Goal: Task Accomplishment & Management: Manage account settings

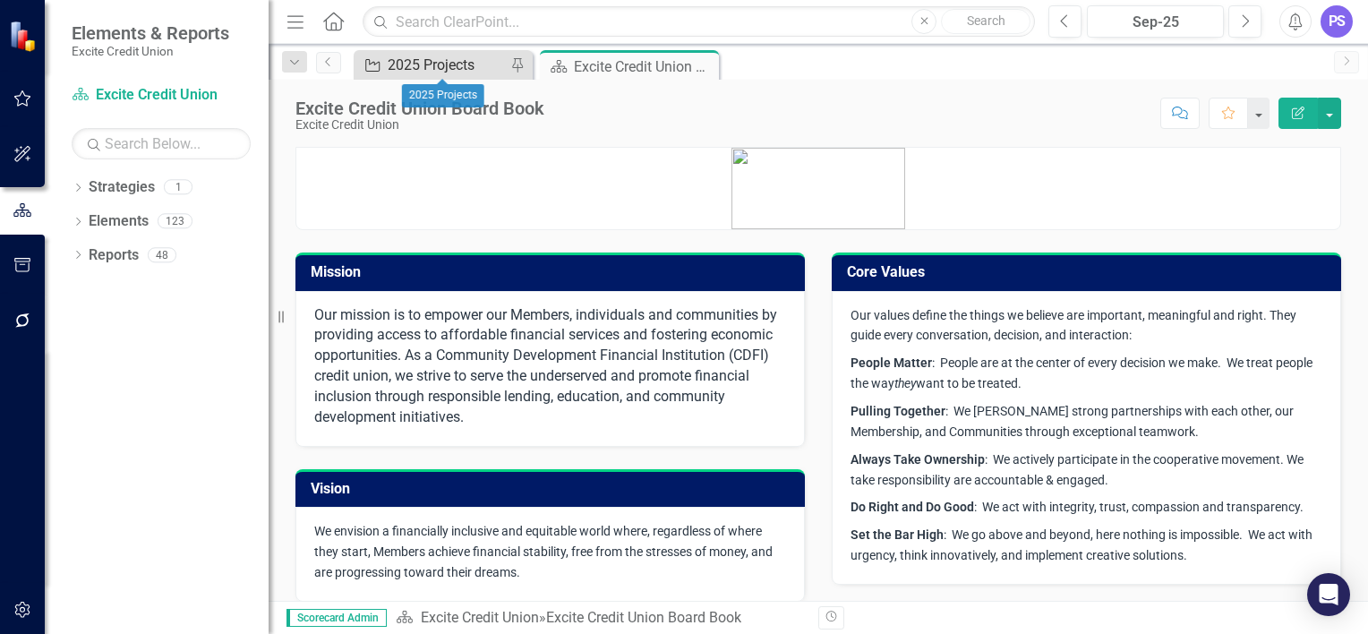
click at [426, 64] on div "2025 Projects" at bounding box center [447, 65] width 118 height 22
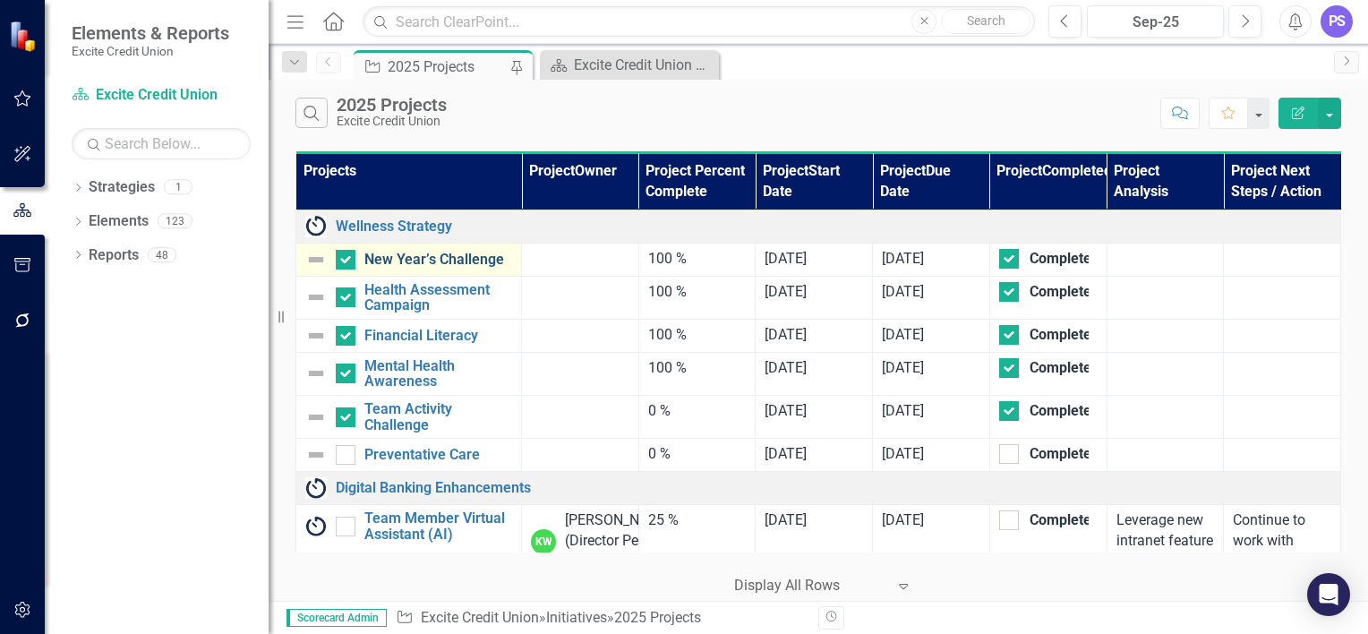
click at [451, 262] on link "New Year’s Challenge" at bounding box center [438, 260] width 148 height 16
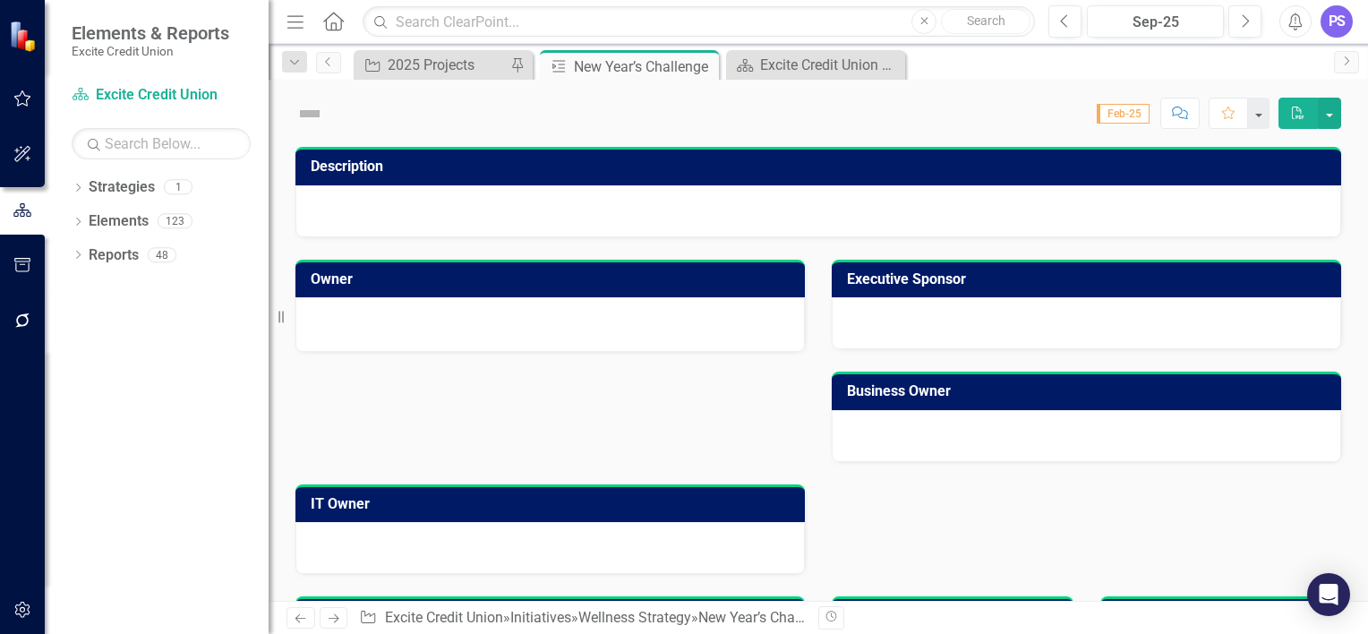
checkbox input "true"
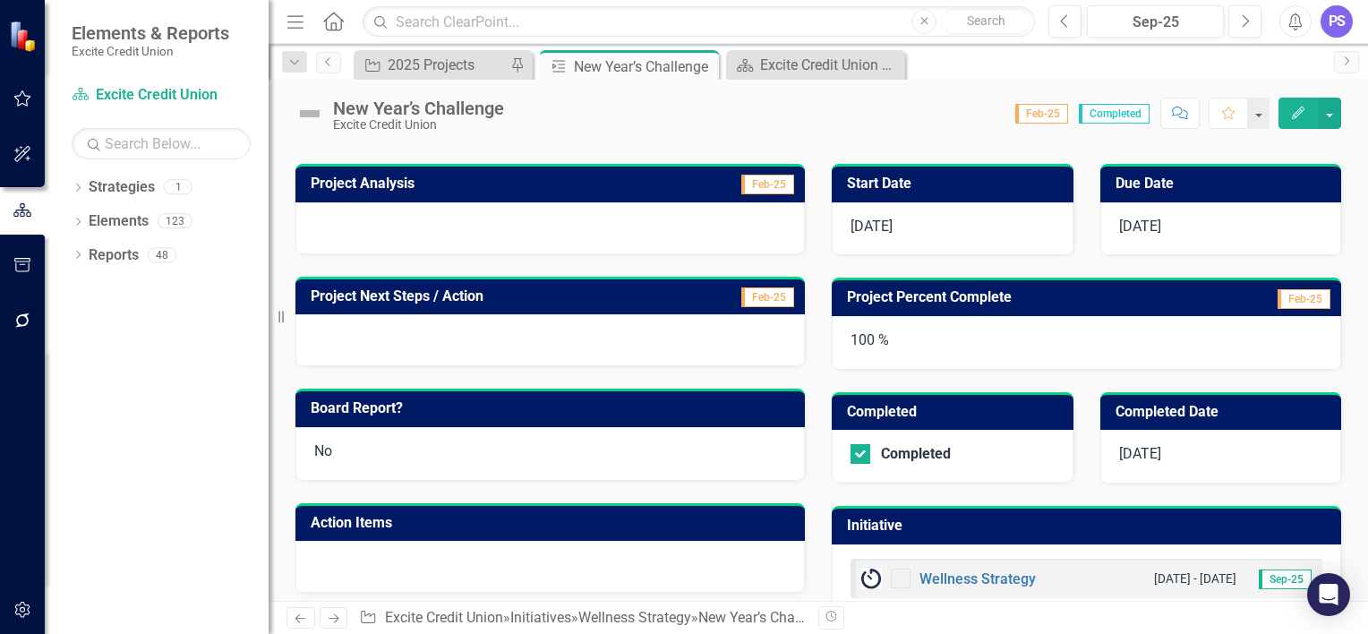
scroll to position [525, 0]
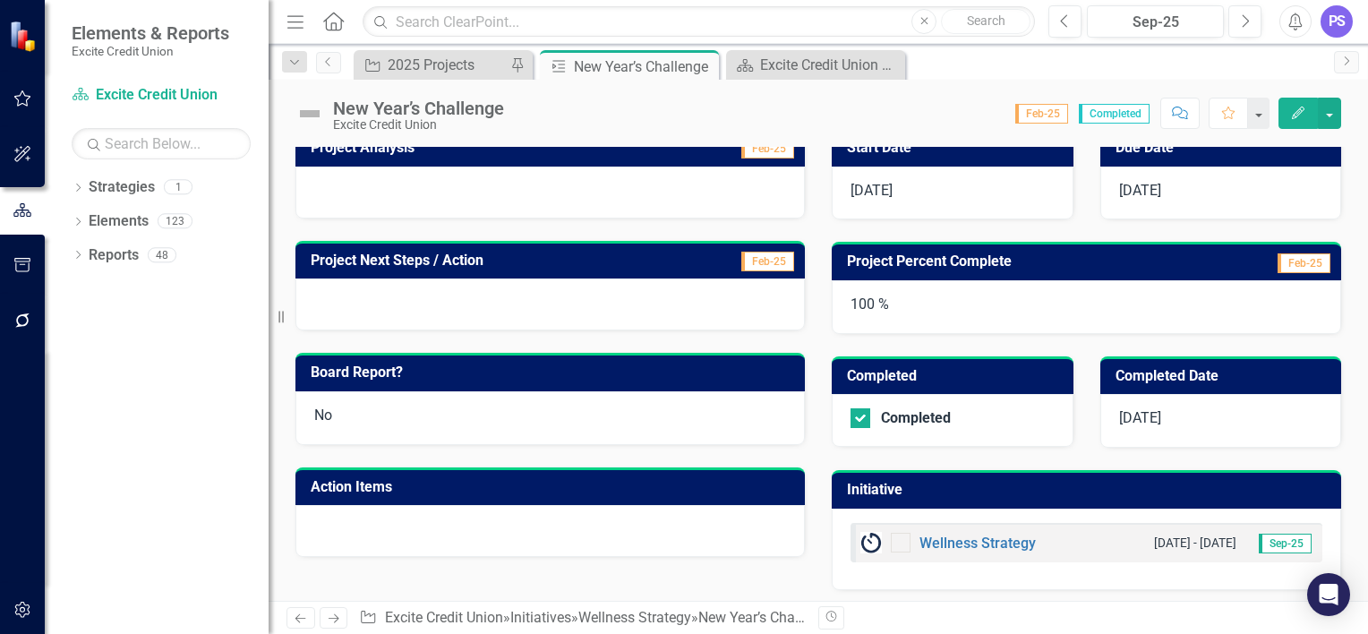
drag, startPoint x: 972, startPoint y: 526, endPoint x: 967, endPoint y: 548, distance: 22.1
click at [967, 548] on div "Wellness Strategy [DATE] - [DATE] Sep-25" at bounding box center [1086, 542] width 472 height 39
drag, startPoint x: 967, startPoint y: 548, endPoint x: 978, endPoint y: 528, distance: 22.9
click at [978, 528] on div "Wellness Strategy [DATE] - [DATE] Sep-25" at bounding box center [1086, 542] width 472 height 39
click at [978, 532] on div "Wellness Strategy" at bounding box center [947, 542] width 175 height 21
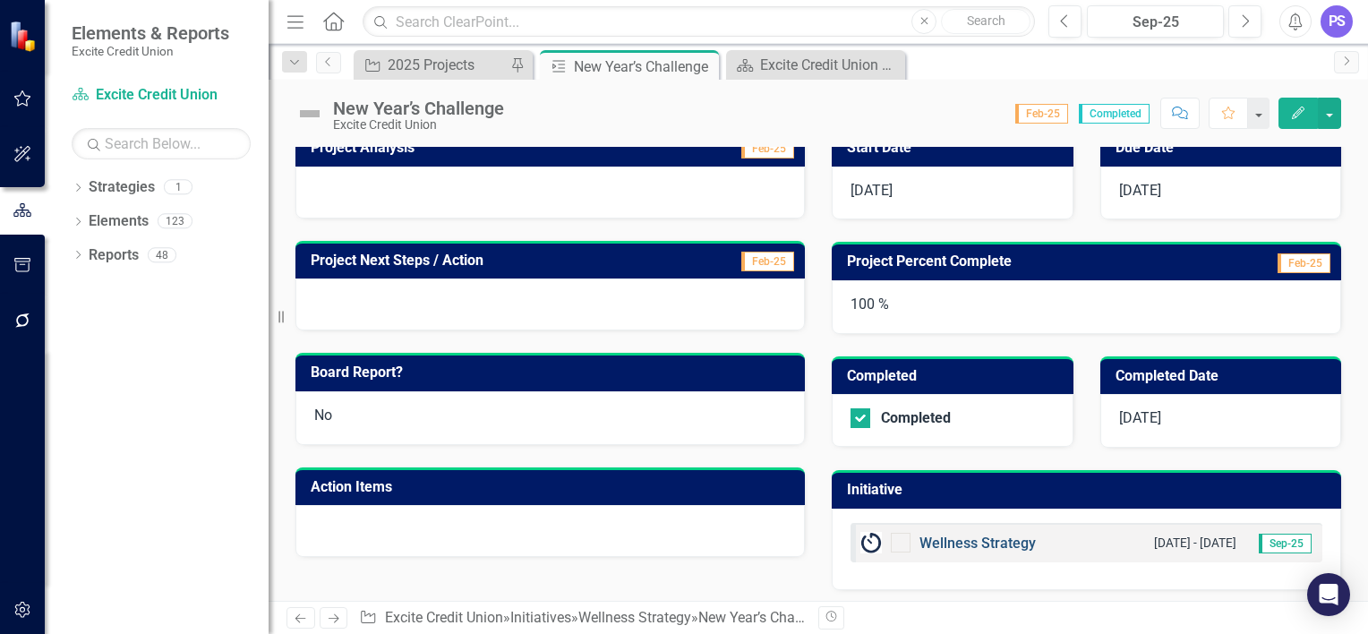
click at [978, 534] on link "Wellness Strategy" at bounding box center [977, 542] width 116 height 17
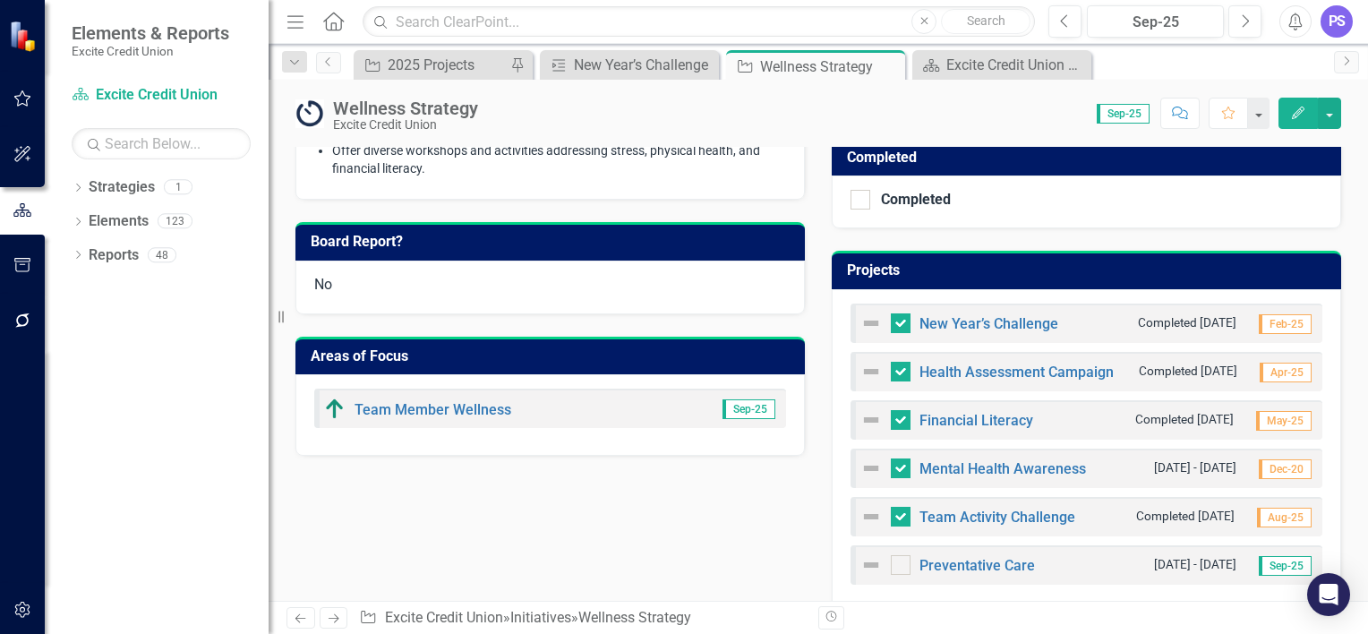
scroll to position [593, 0]
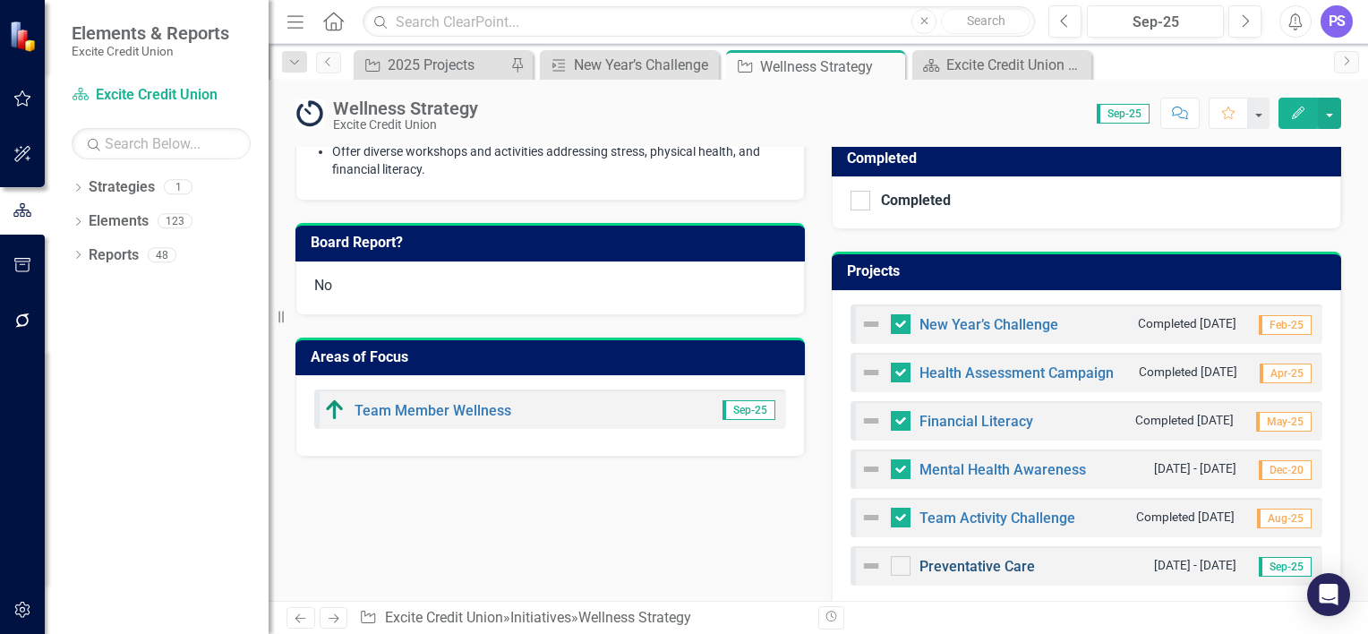
click at [972, 559] on link "Preventative Care" at bounding box center [976, 566] width 115 height 17
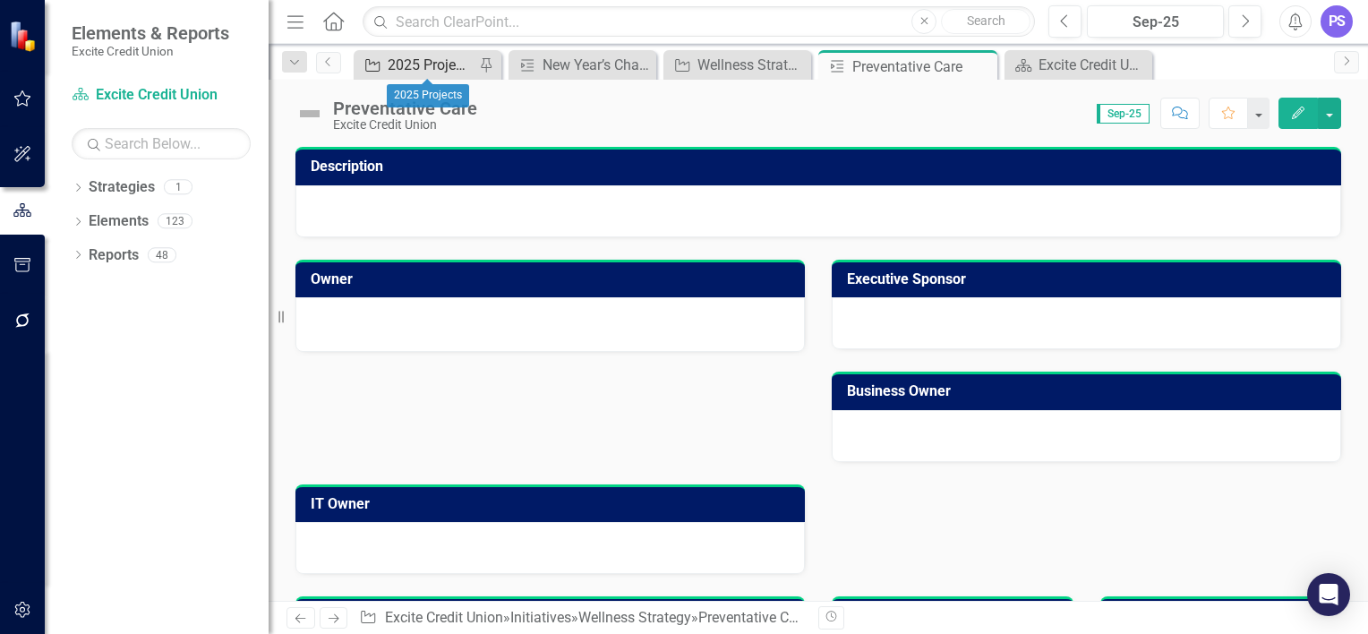
click at [448, 68] on div "2025 Projects" at bounding box center [431, 65] width 87 height 22
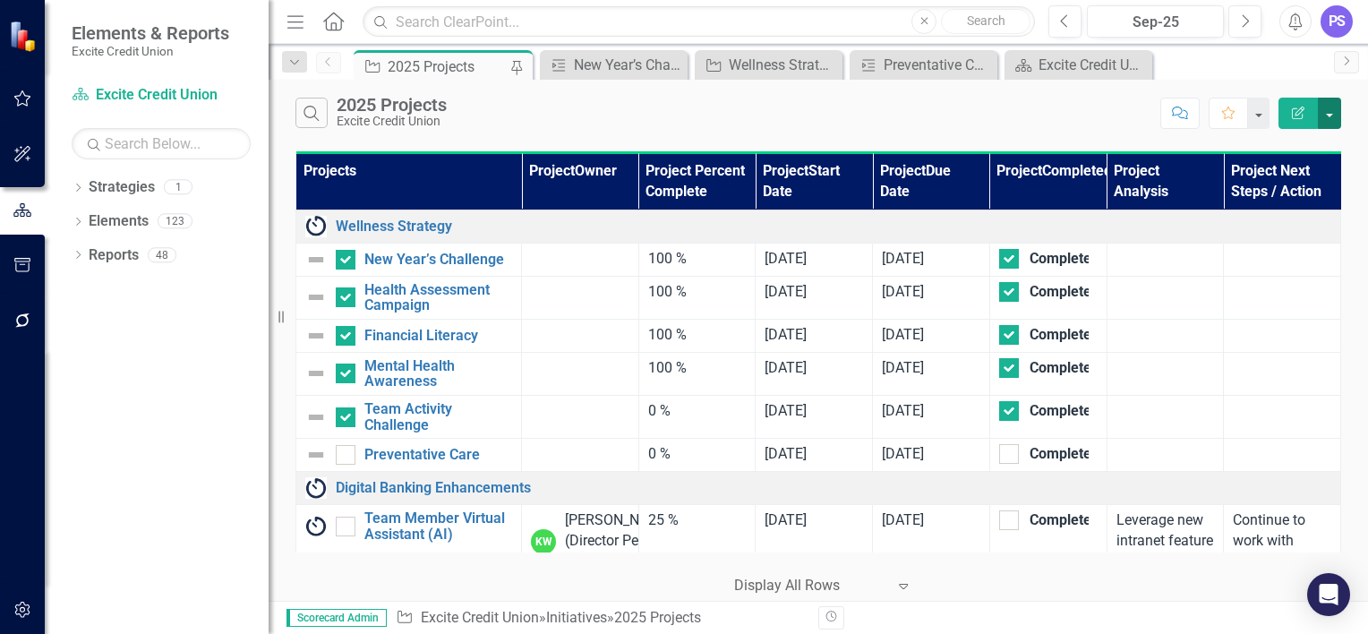
click at [1334, 115] on button "button" at bounding box center [1329, 113] width 23 height 31
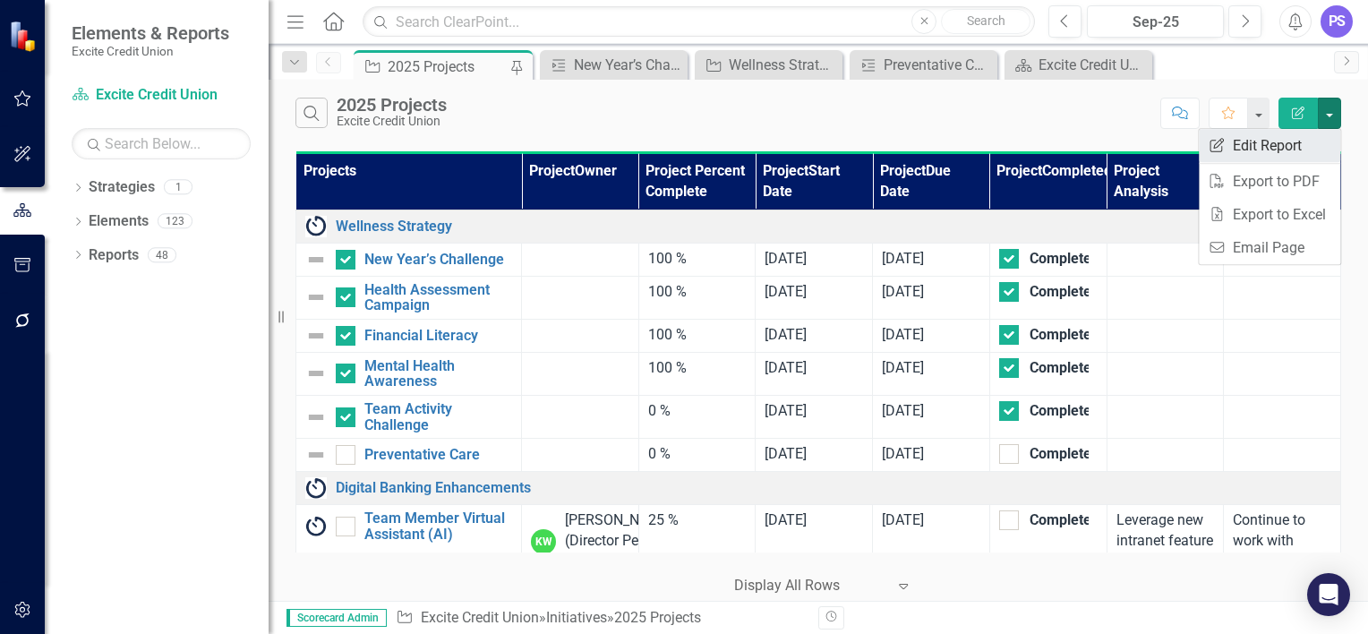
click at [1300, 150] on link "Edit Report Edit Report" at bounding box center [1269, 145] width 141 height 33
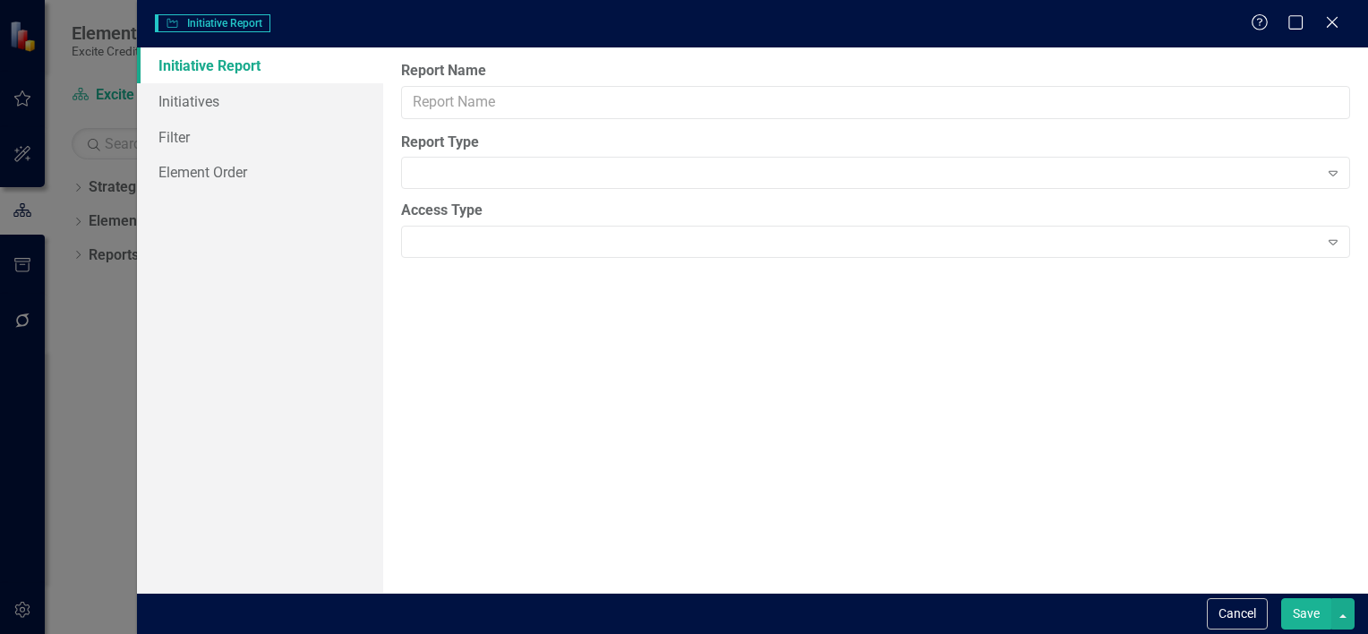
type input "2025 Projects"
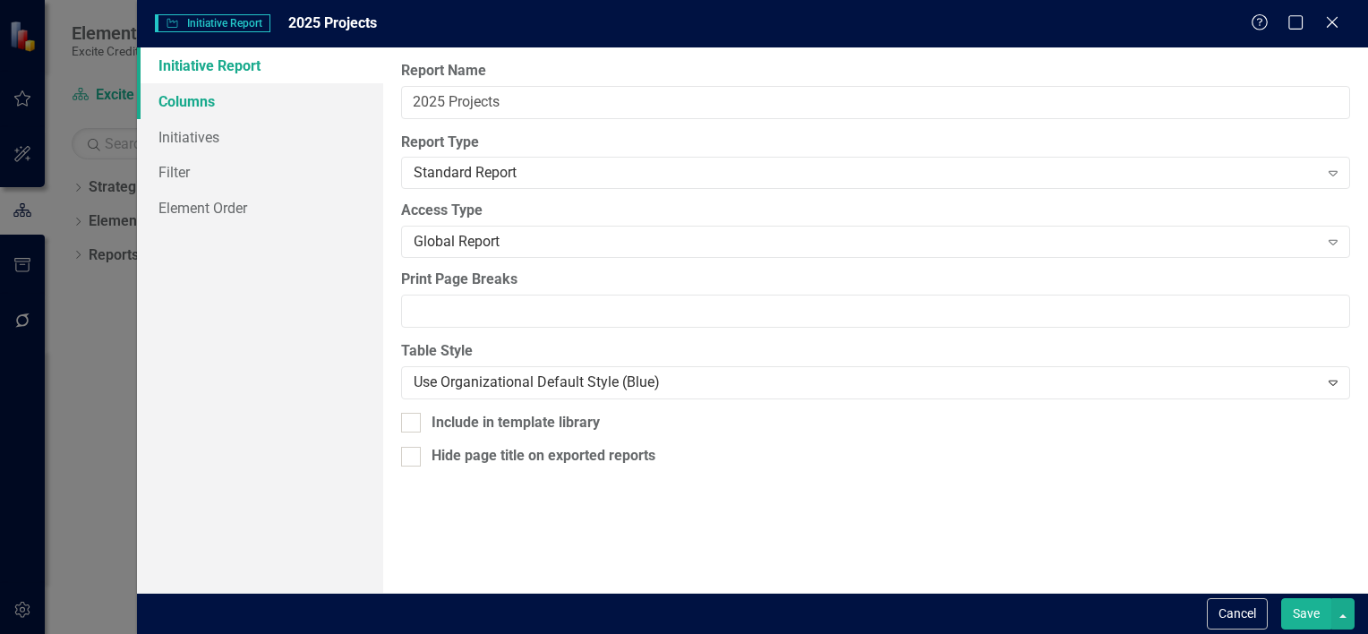
click at [220, 90] on link "Columns" at bounding box center [260, 101] width 246 height 36
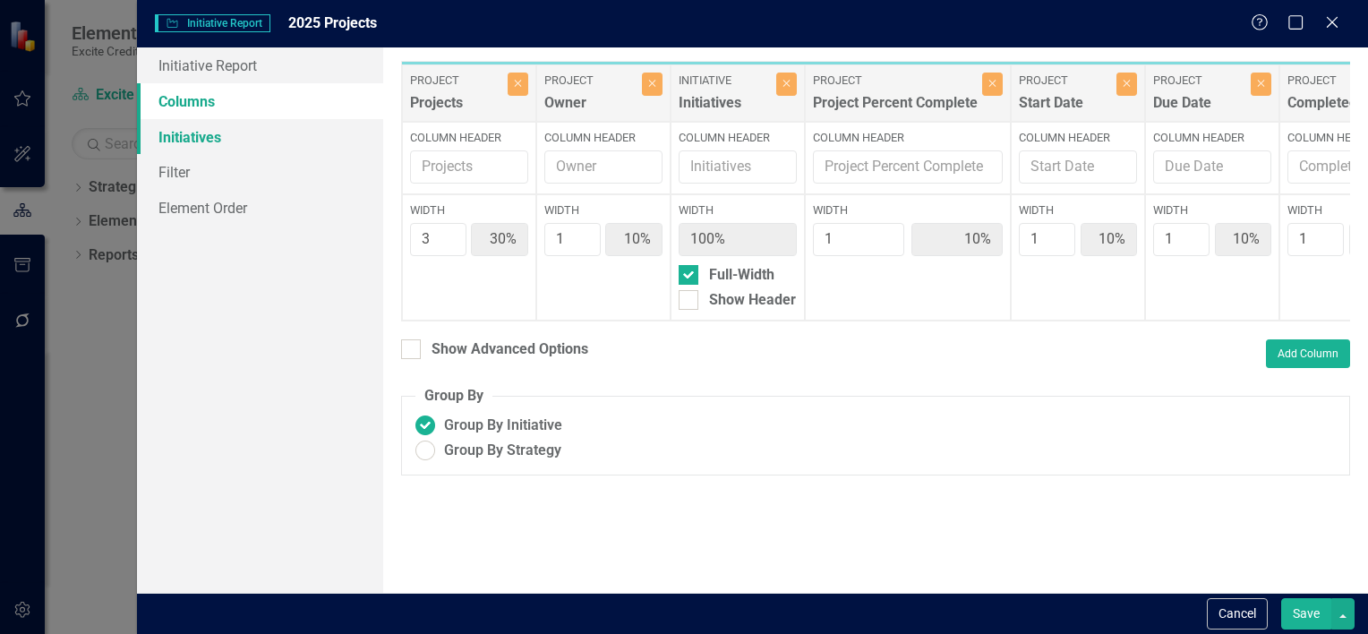
click at [222, 138] on link "Initiatives" at bounding box center [260, 137] width 246 height 36
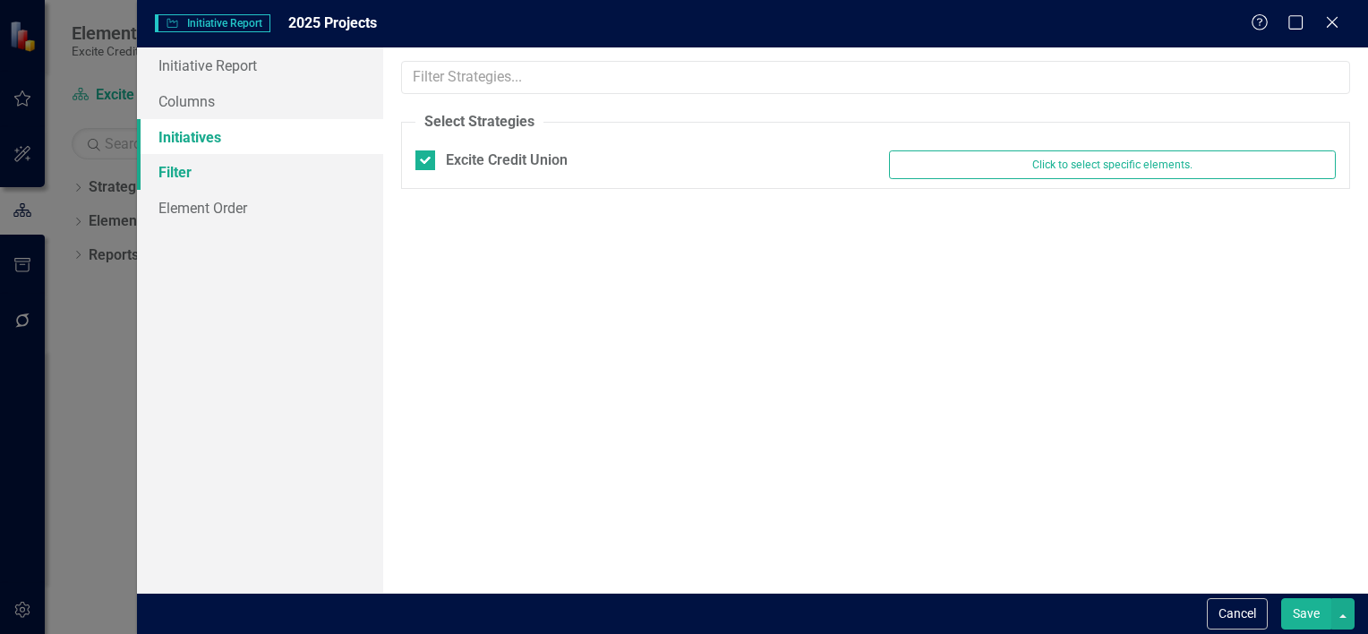
click at [229, 175] on link "Filter" at bounding box center [260, 172] width 246 height 36
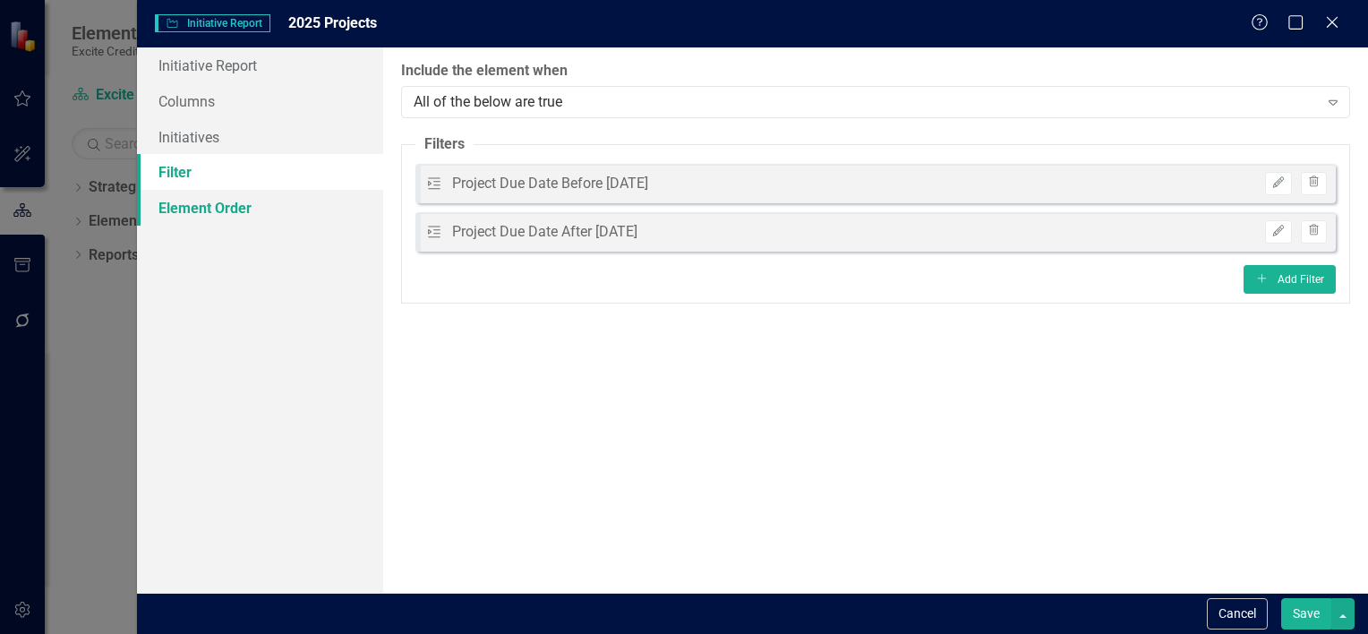
click at [235, 208] on link "Element Order" at bounding box center [260, 208] width 246 height 36
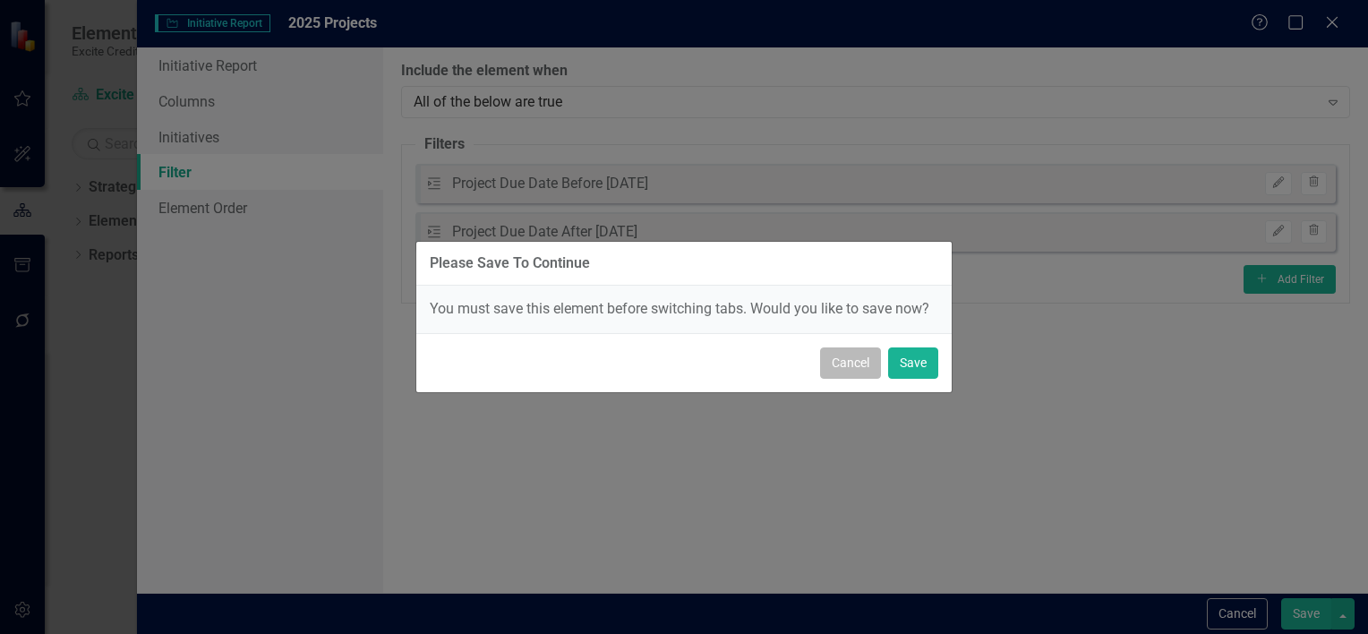
click at [849, 362] on button "Cancel" at bounding box center [850, 362] width 61 height 31
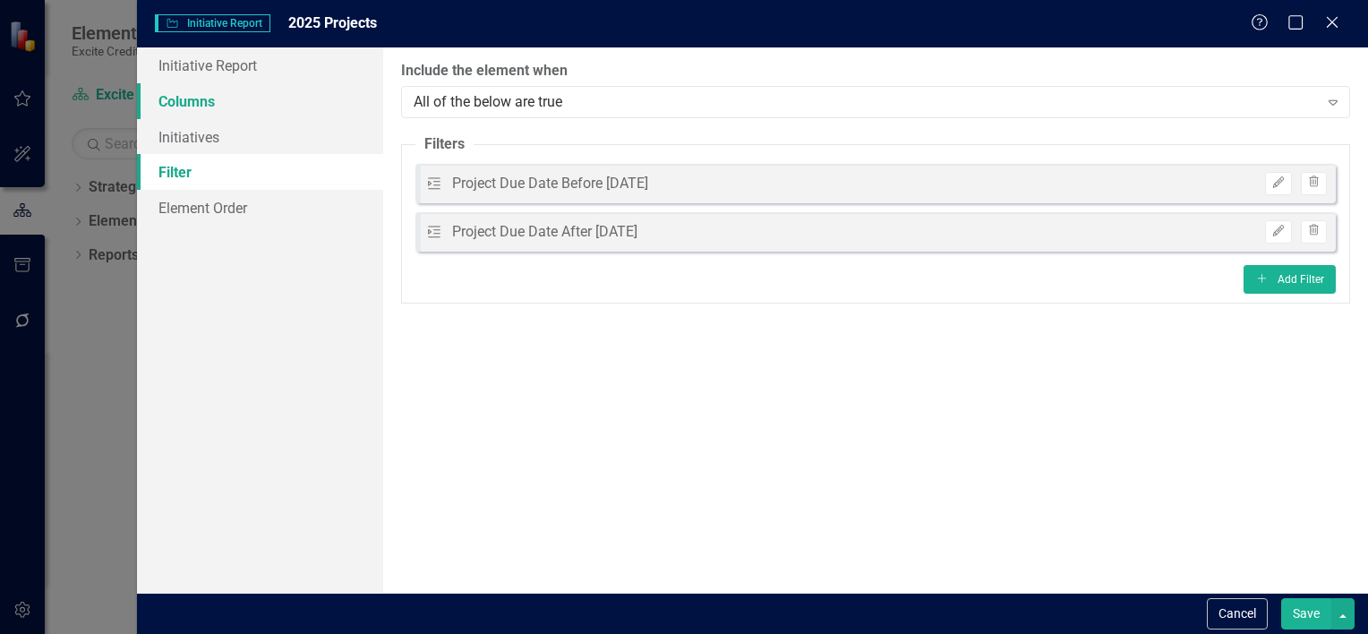
click at [211, 102] on link "Columns" at bounding box center [260, 101] width 246 height 36
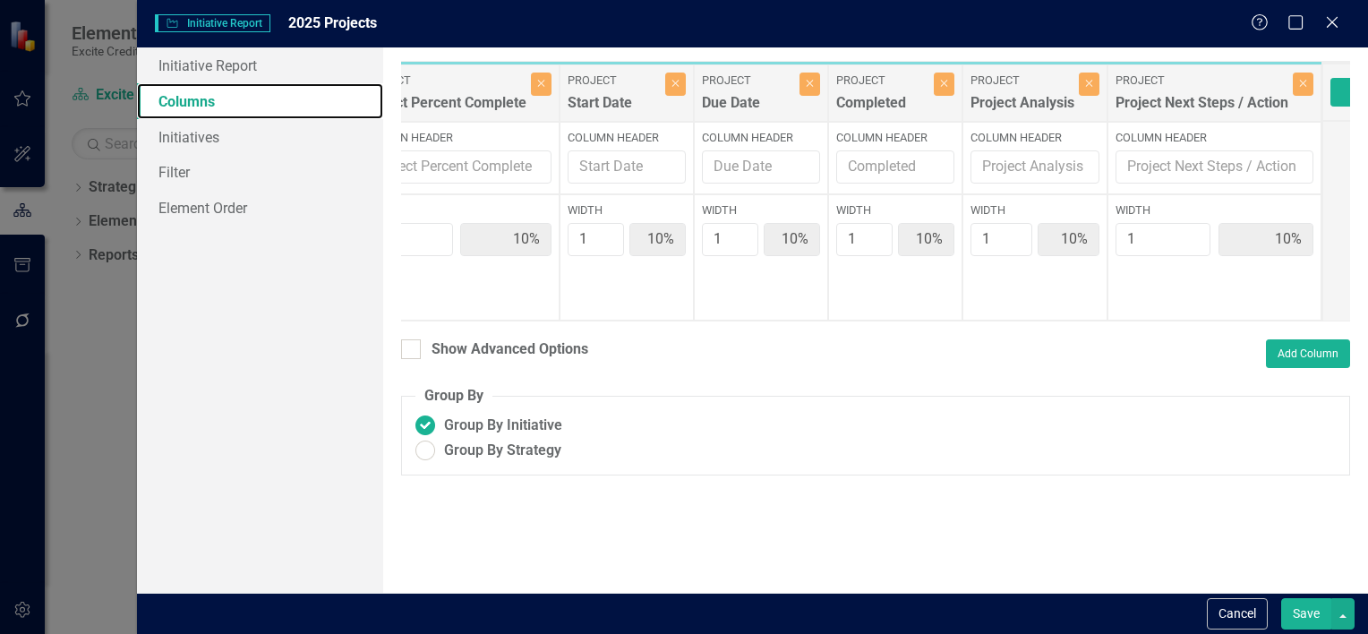
scroll to position [0, 546]
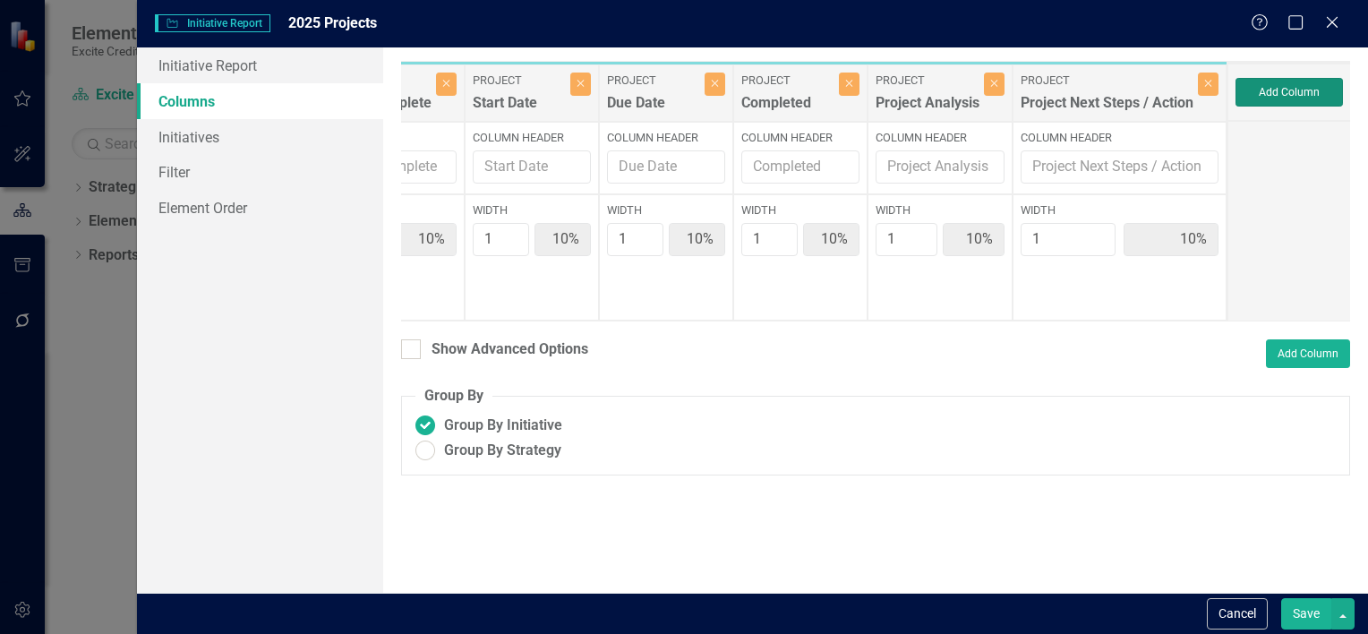
click at [1288, 93] on button "Add Column" at bounding box center [1288, 92] width 107 height 29
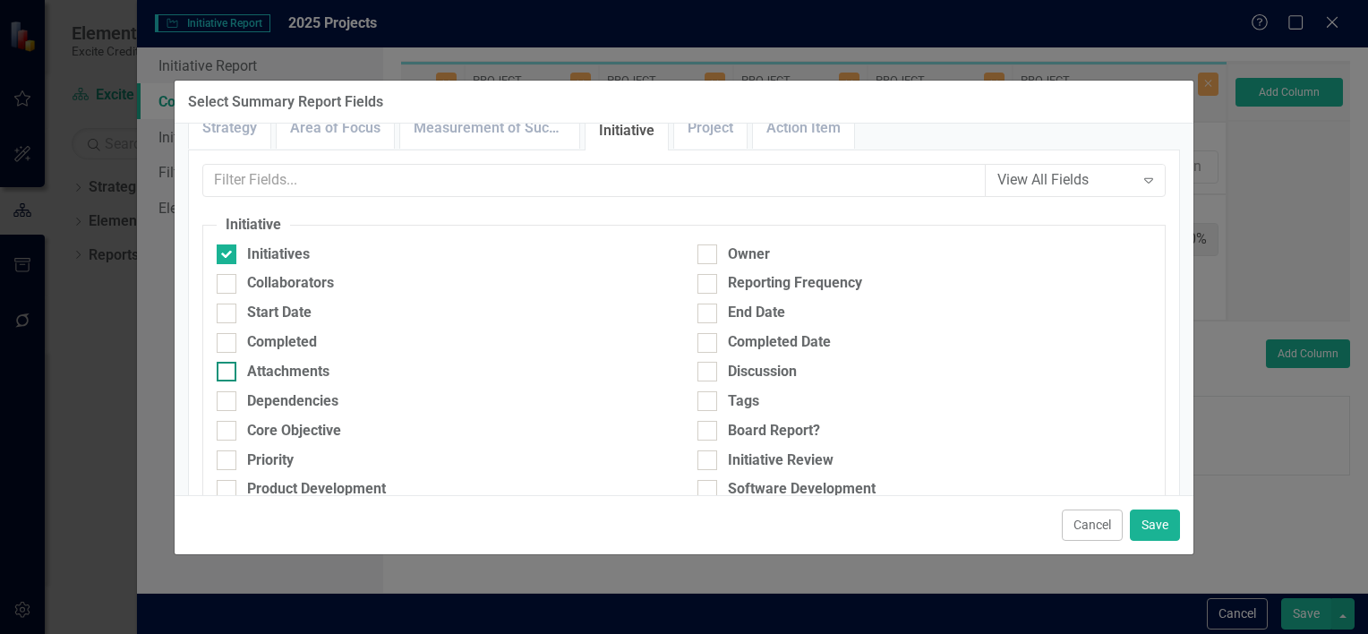
scroll to position [28, 0]
click at [705, 133] on link "Project" at bounding box center [710, 129] width 73 height 38
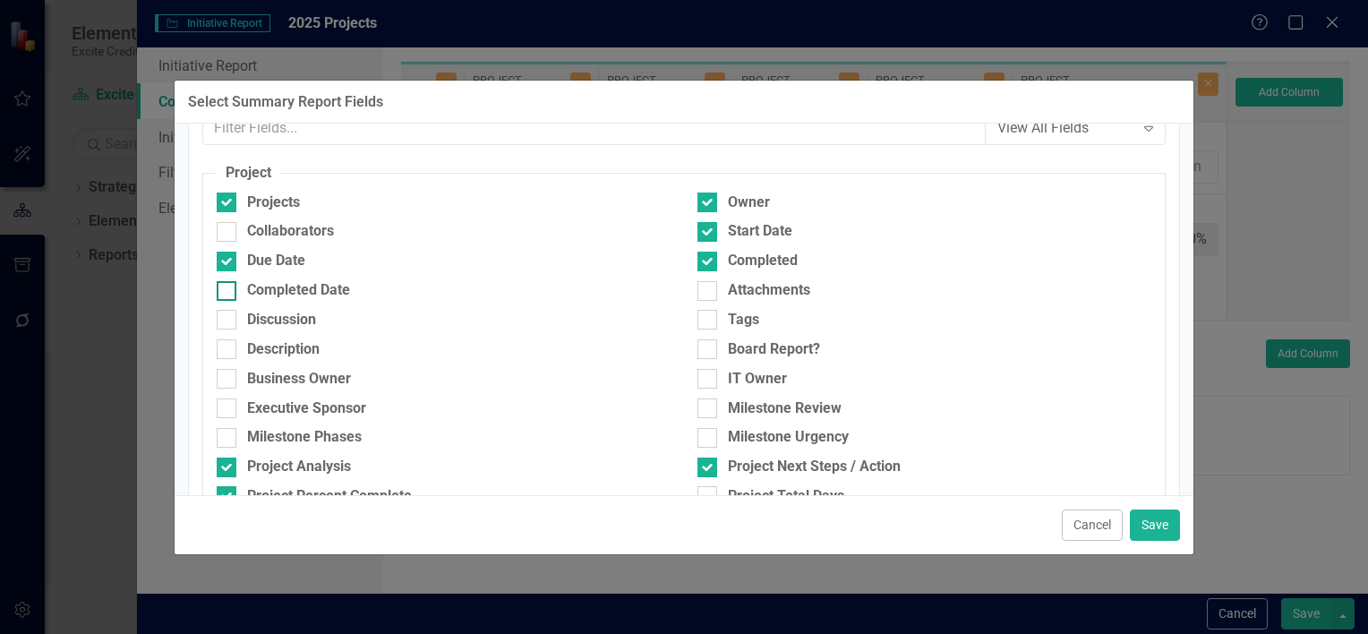
scroll to position [80, 0]
drag, startPoint x: 259, startPoint y: 365, endPoint x: 276, endPoint y: 344, distance: 27.4
click at [276, 344] on div "Description" at bounding box center [443, 355] width 481 height 30
click at [276, 344] on div "Description" at bounding box center [283, 350] width 73 height 21
click at [228, 344] on input "Description" at bounding box center [223, 346] width 12 height 12
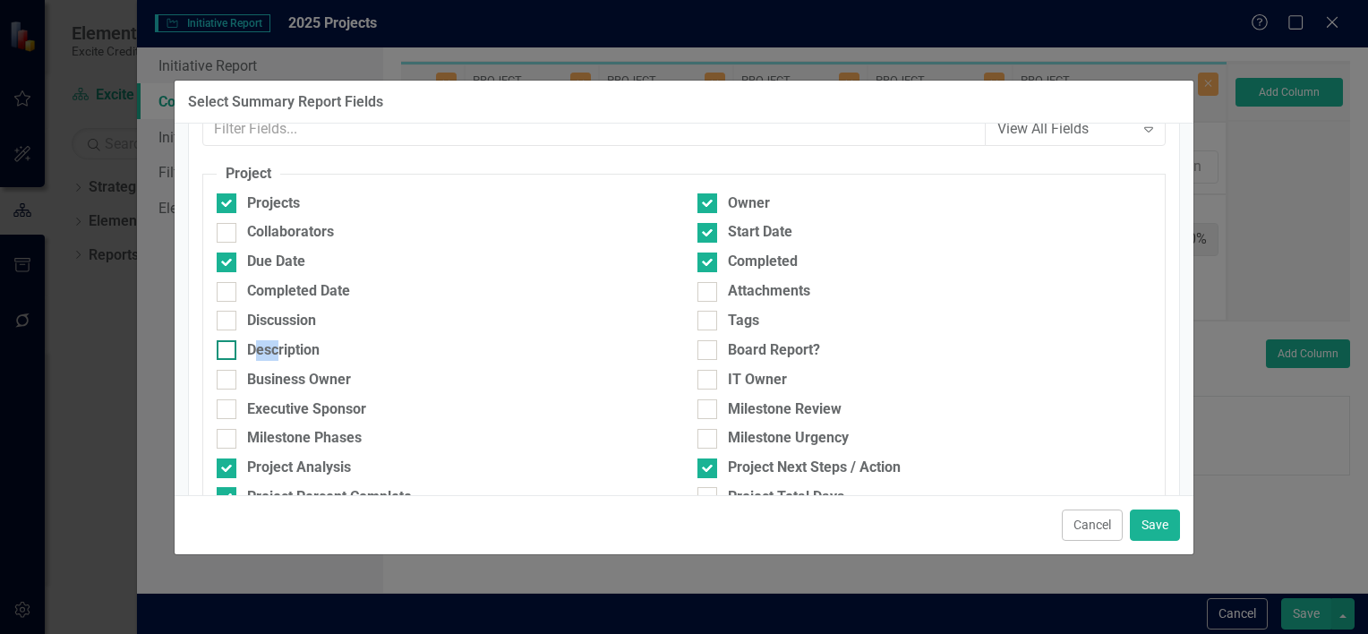
checkbox input "true"
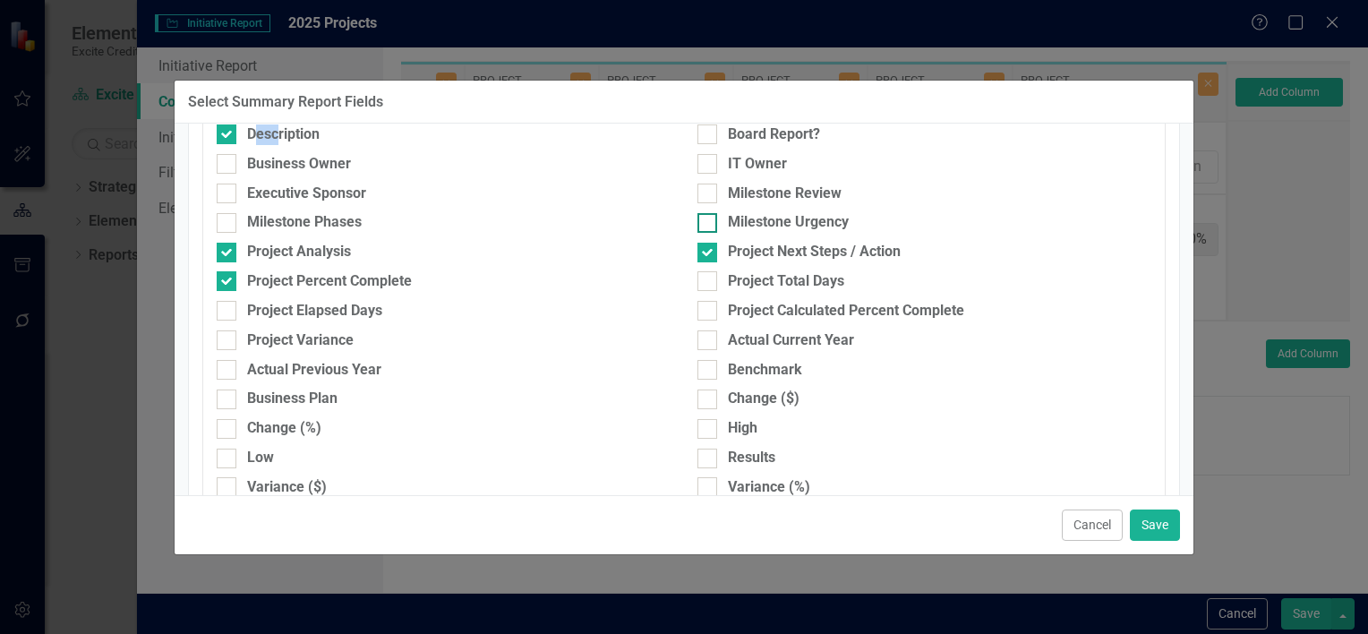
scroll to position [298, 0]
click at [1157, 516] on button "Save" at bounding box center [1155, 524] width 50 height 31
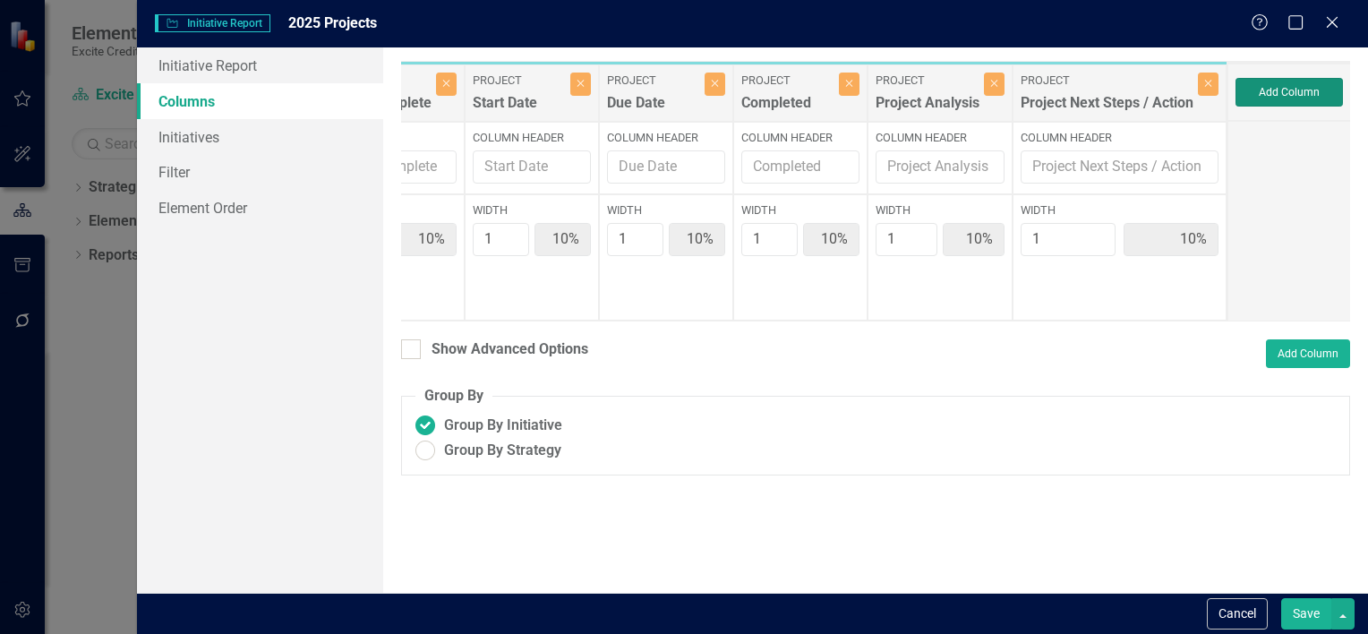
type input "27%"
type input "9%"
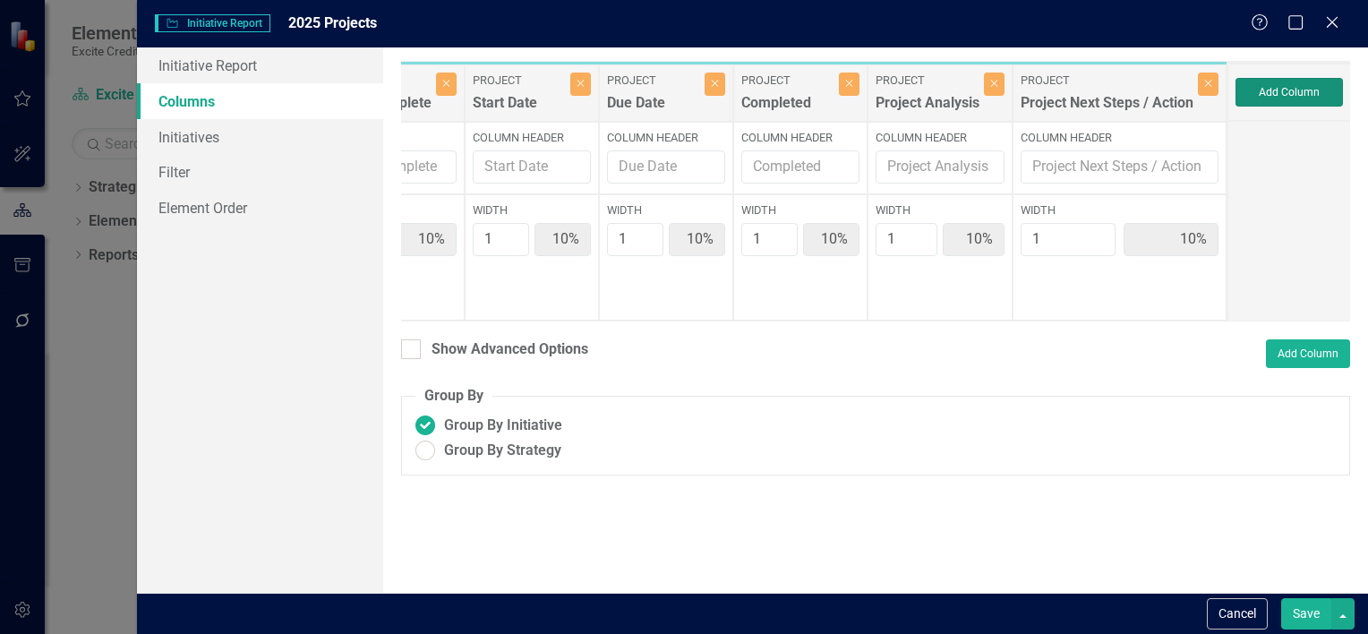
type input "9%"
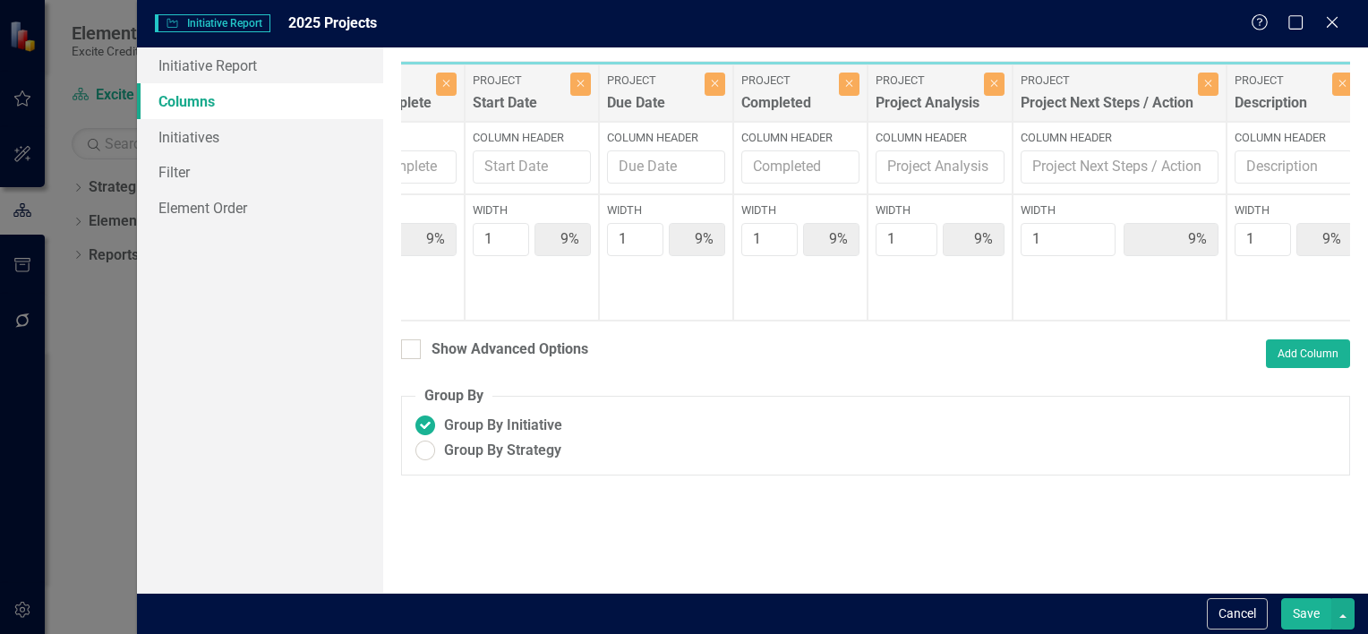
click at [1287, 613] on button "Save" at bounding box center [1306, 613] width 50 height 31
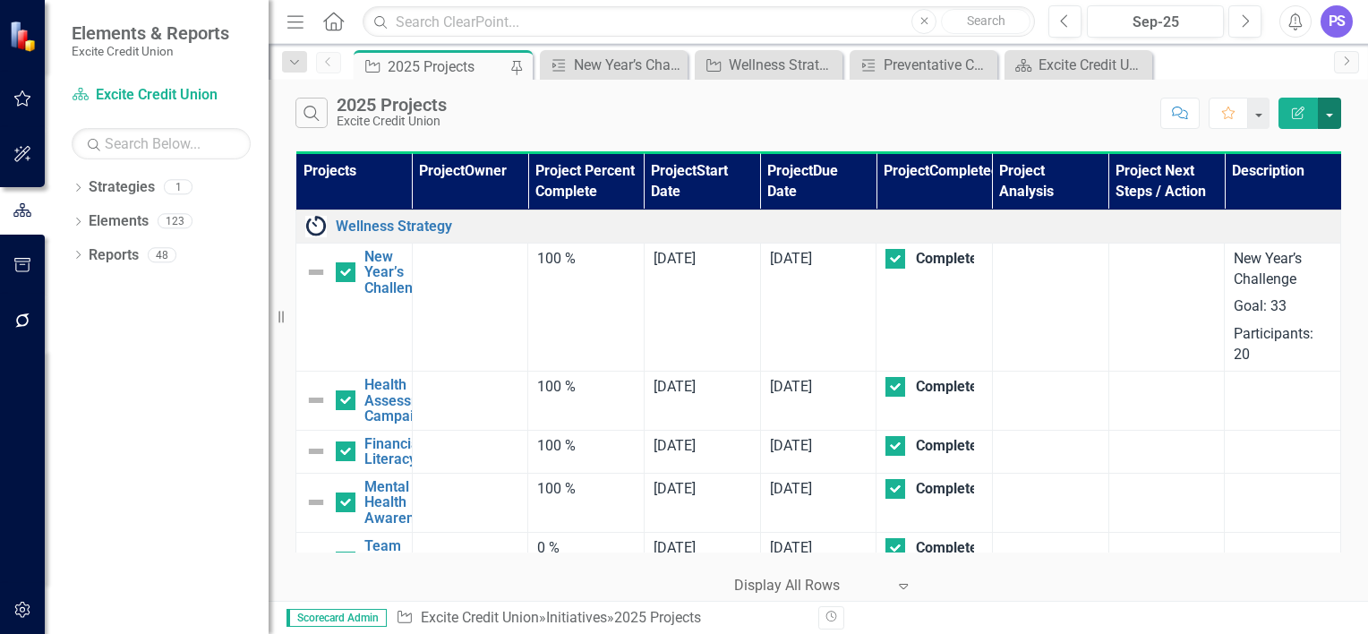
click at [1332, 110] on button "button" at bounding box center [1329, 113] width 23 height 31
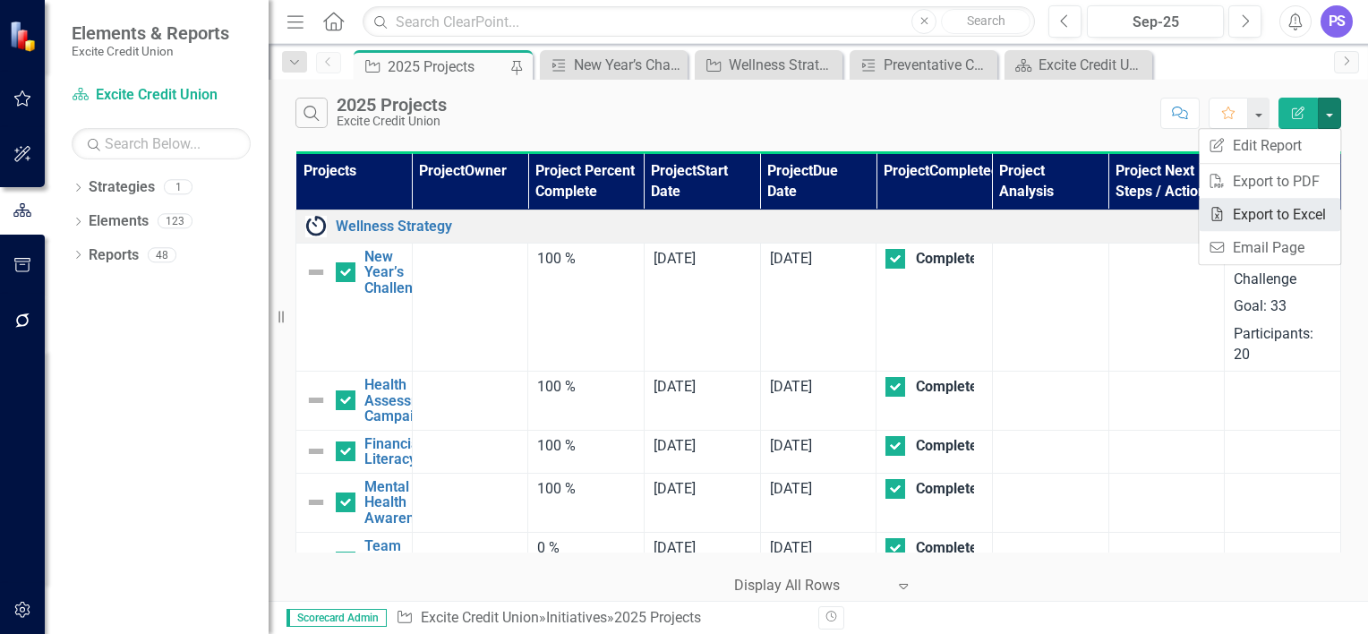
click at [1268, 219] on link "Excel Export to Excel" at bounding box center [1269, 214] width 141 height 33
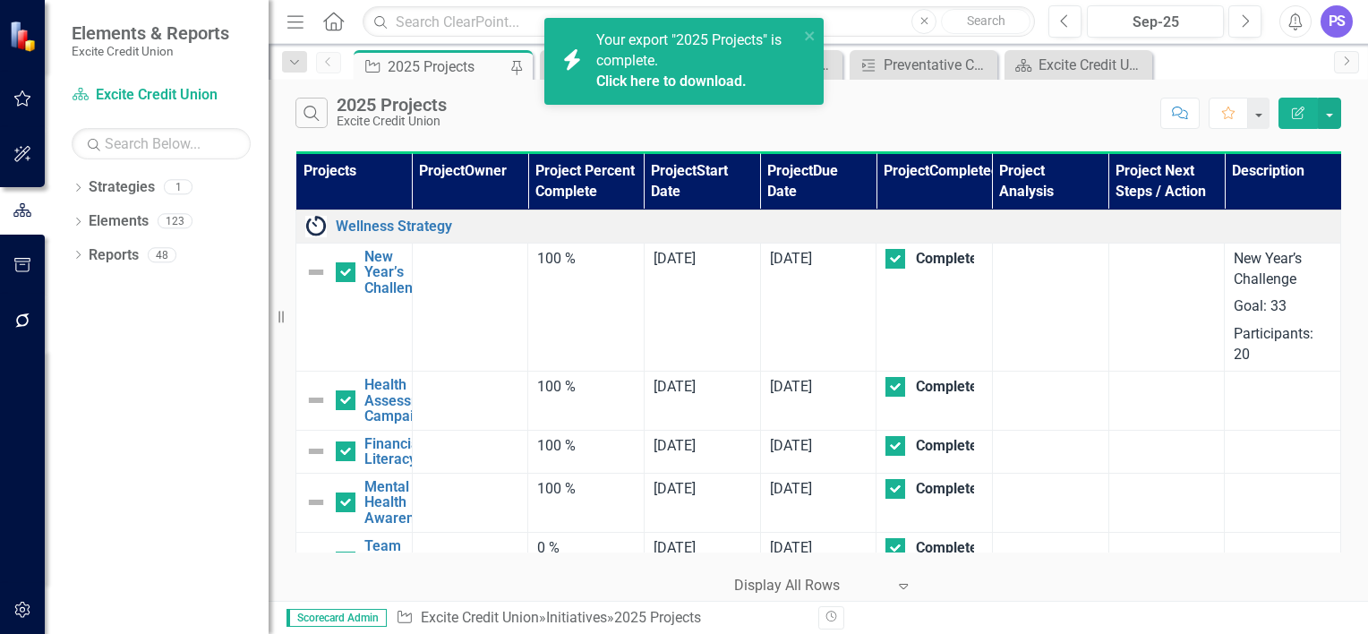
click at [680, 80] on link "Click here to download." at bounding box center [671, 81] width 150 height 17
